Goal: Task Accomplishment & Management: Complete application form

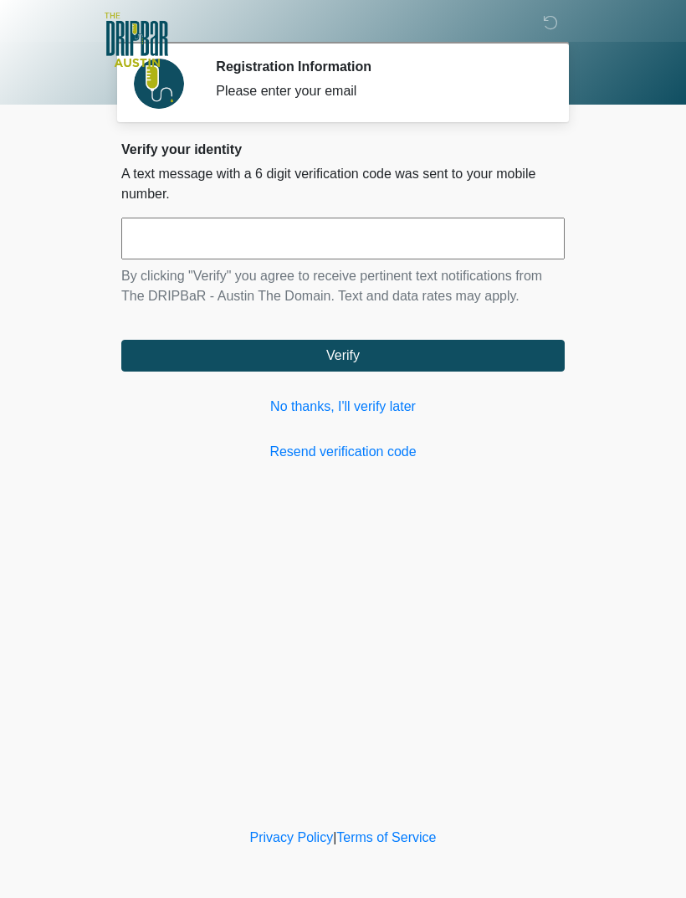
click at [388, 407] on link "No thanks, I'll verify later" at bounding box center [343, 407] width 444 height 20
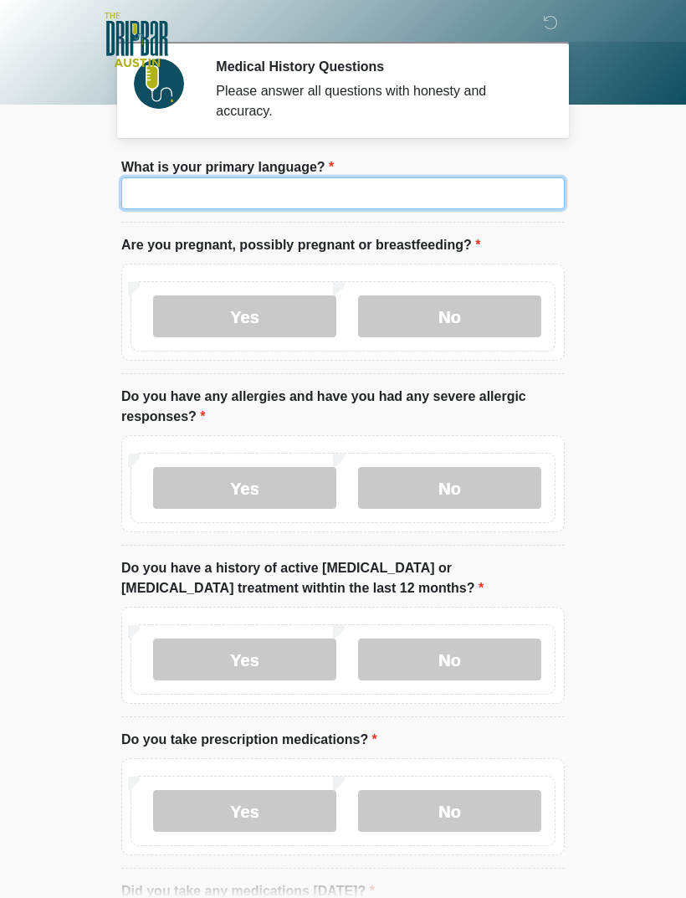
click at [336, 202] on input "What is your primary language?" at bounding box center [343, 193] width 444 height 32
type input "*******"
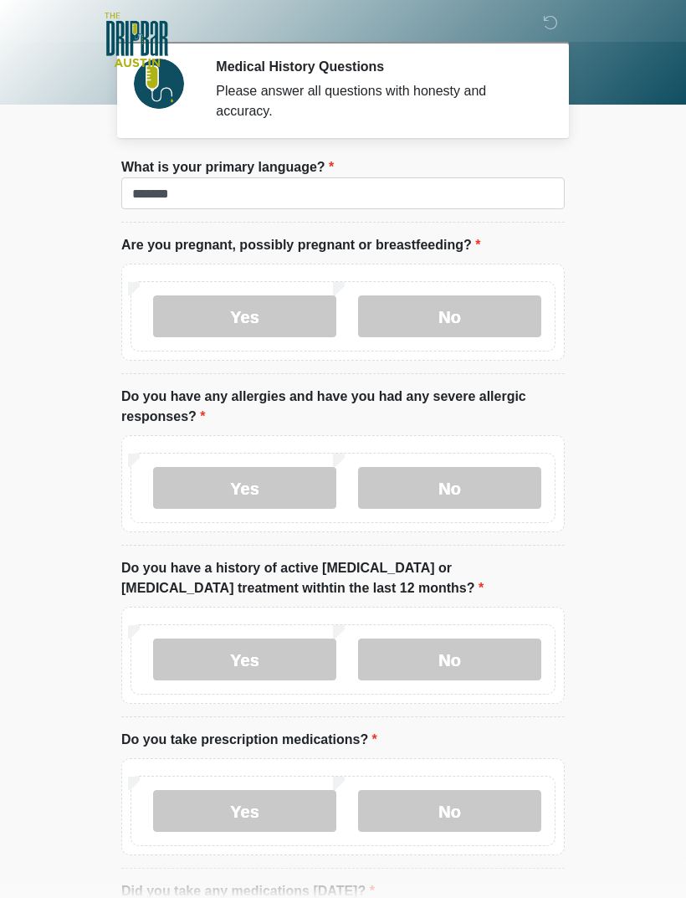
click at [449, 311] on label "No" at bounding box center [449, 316] width 183 height 42
click at [471, 480] on label "No" at bounding box center [449, 488] width 183 height 42
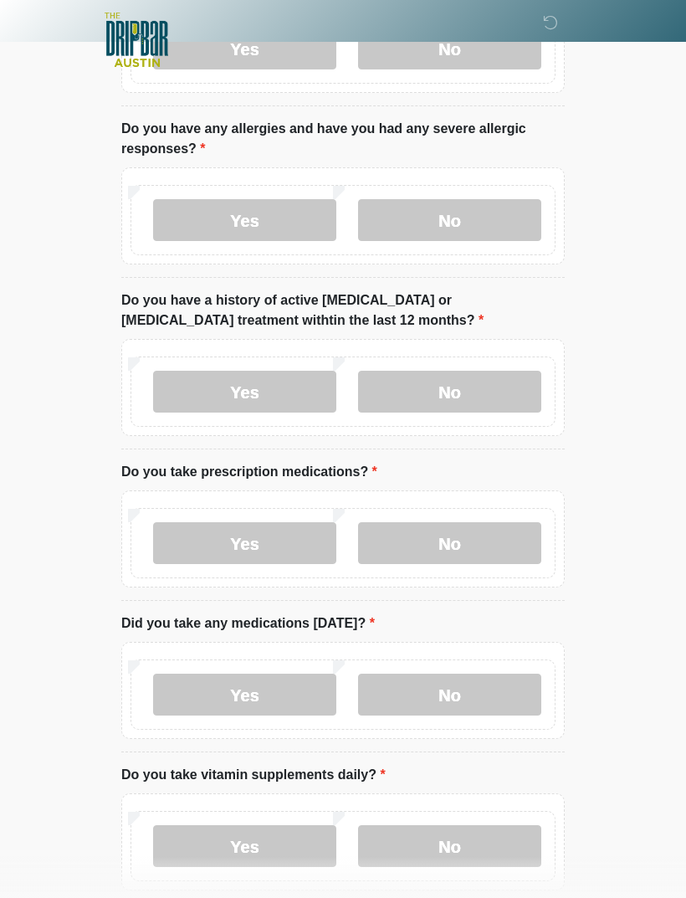
scroll to position [268, 0]
click at [489, 401] on label "No" at bounding box center [449, 392] width 183 height 42
click at [477, 547] on label "No" at bounding box center [449, 542] width 183 height 42
click at [471, 700] on label "No" at bounding box center [449, 694] width 183 height 42
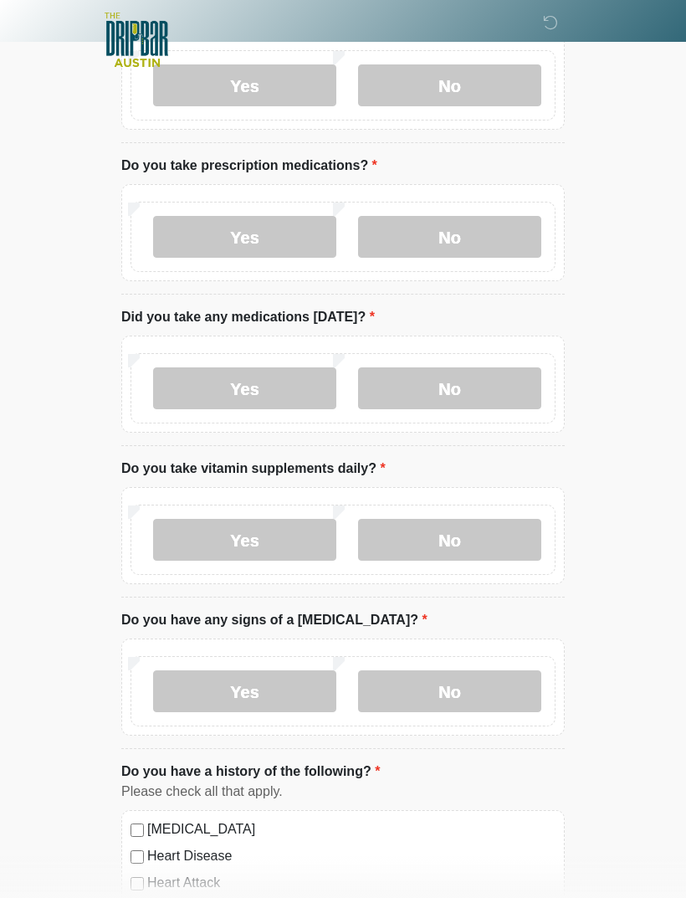
scroll to position [575, 0]
click at [470, 536] on label "No" at bounding box center [449, 539] width 183 height 42
click at [471, 690] on label "No" at bounding box center [449, 691] width 183 height 42
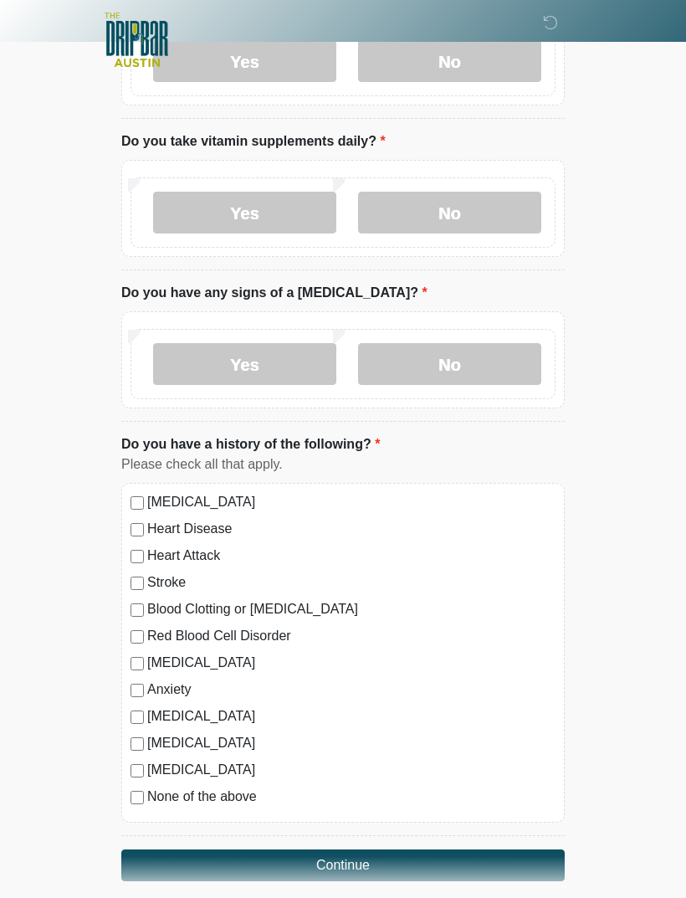
scroll to position [918, 0]
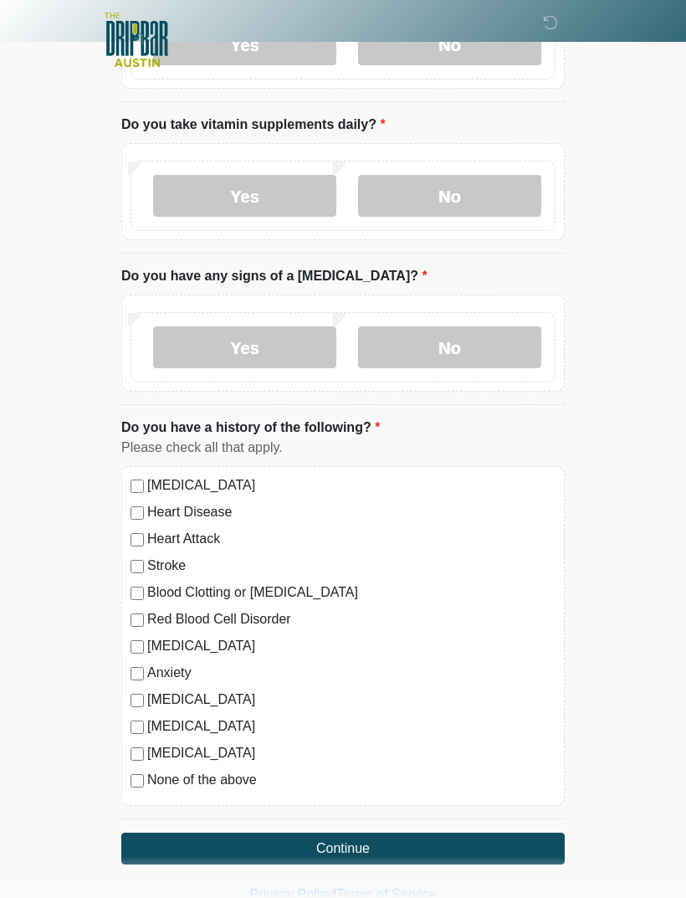
click at [254, 834] on button "Continue" at bounding box center [343, 849] width 444 height 32
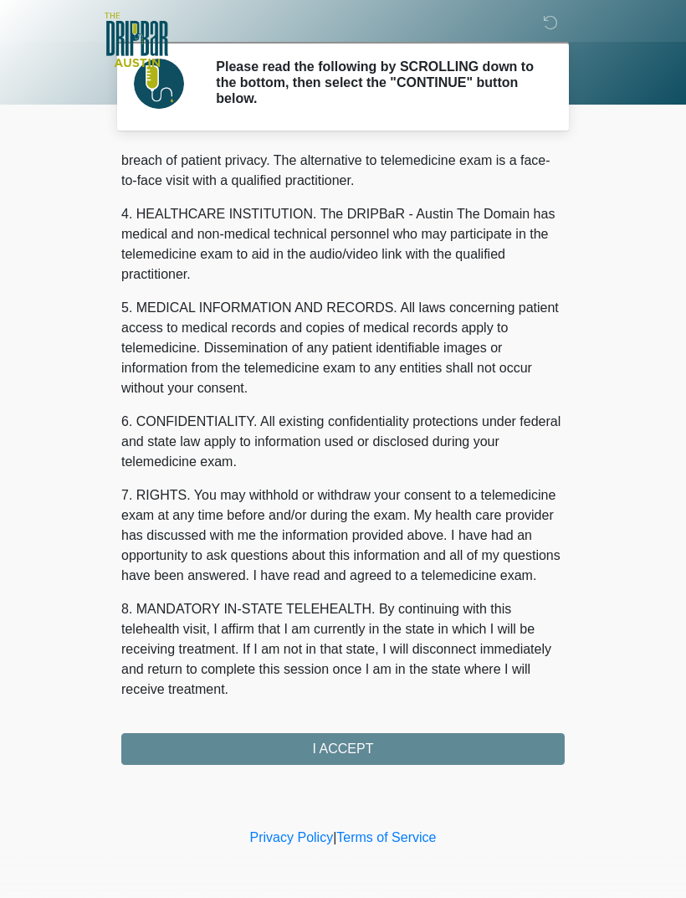
scroll to position [428, 0]
click at [377, 750] on button "I ACCEPT" at bounding box center [343, 749] width 444 height 32
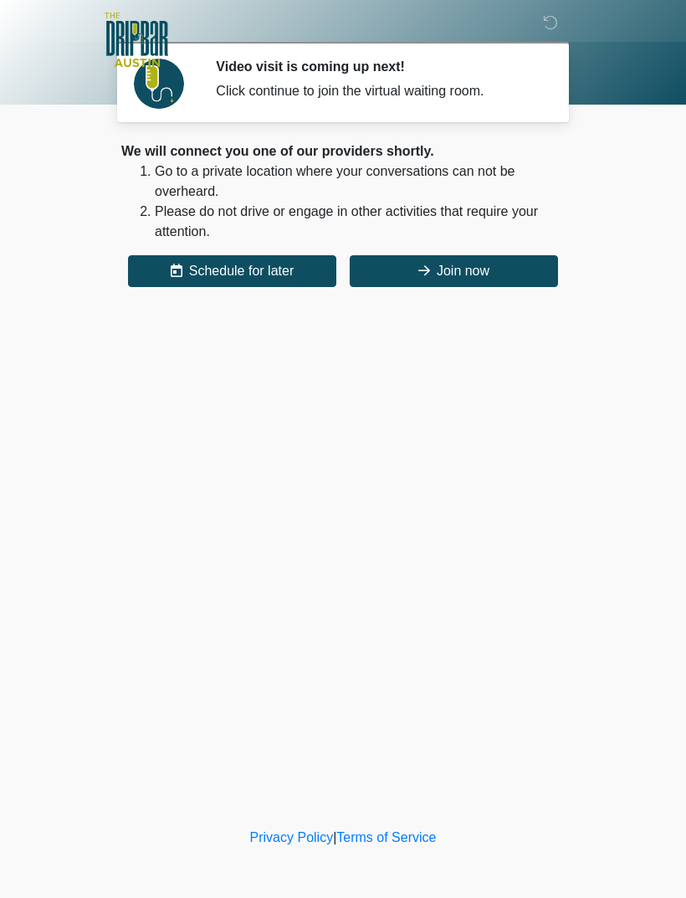
click at [466, 265] on button "Join now" at bounding box center [454, 271] width 208 height 32
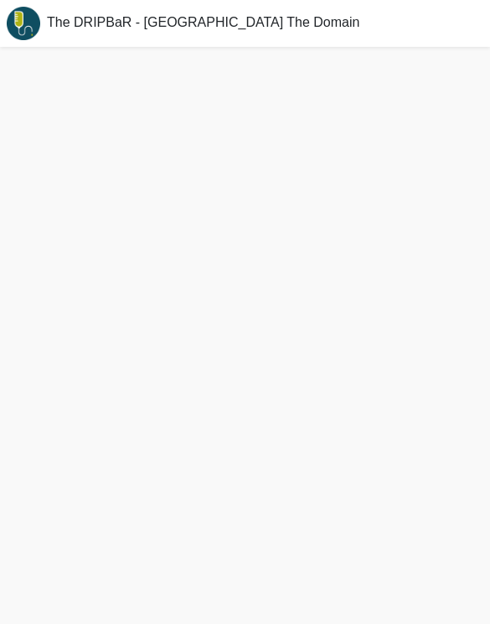
scroll to position [31, 0]
